Goal: Task Accomplishment & Management: Manage account settings

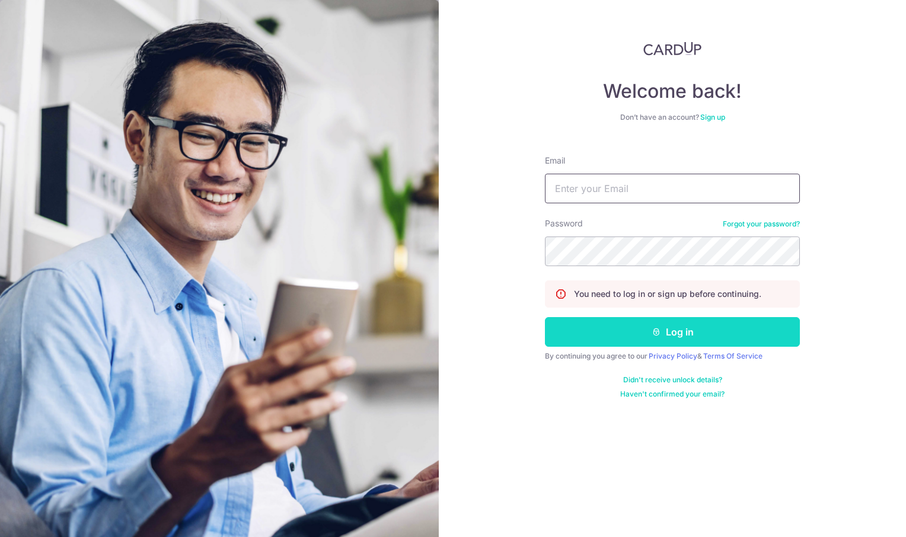
type input "[EMAIL_ADDRESS][DOMAIN_NAME]"
click at [683, 329] on button "Log in" at bounding box center [672, 332] width 255 height 30
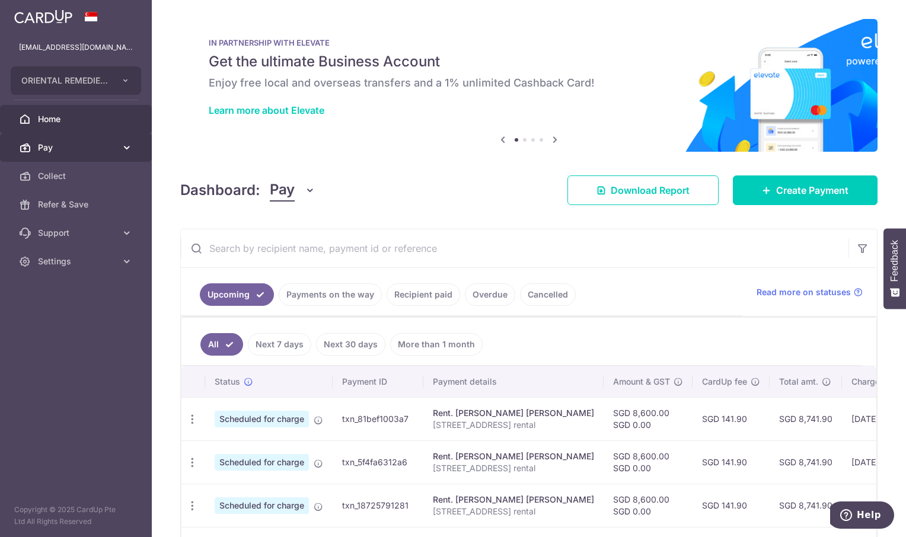
click at [58, 143] on span "Pay" at bounding box center [77, 148] width 78 height 12
